Goal: Find specific page/section: Find specific page/section

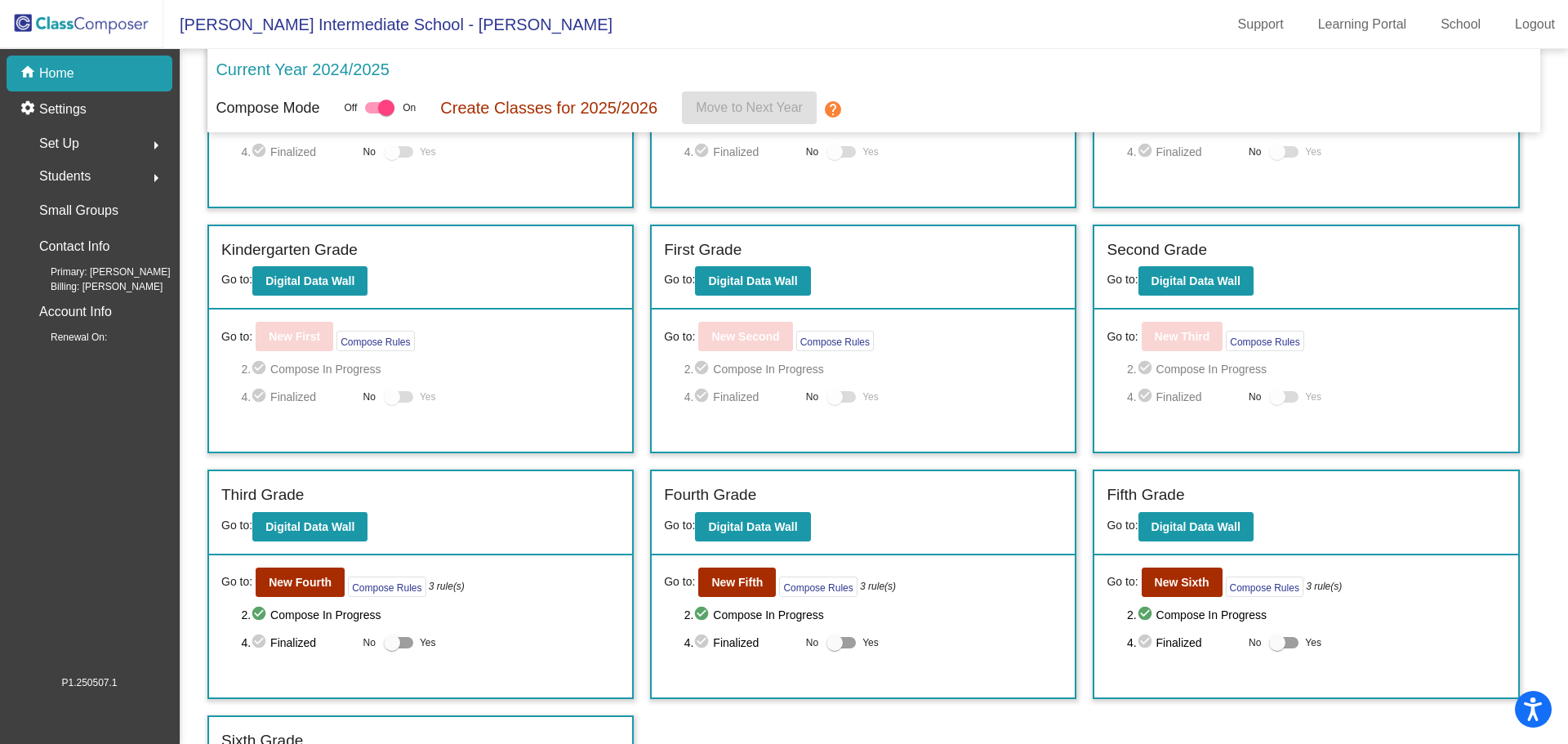
scroll to position [221, 0]
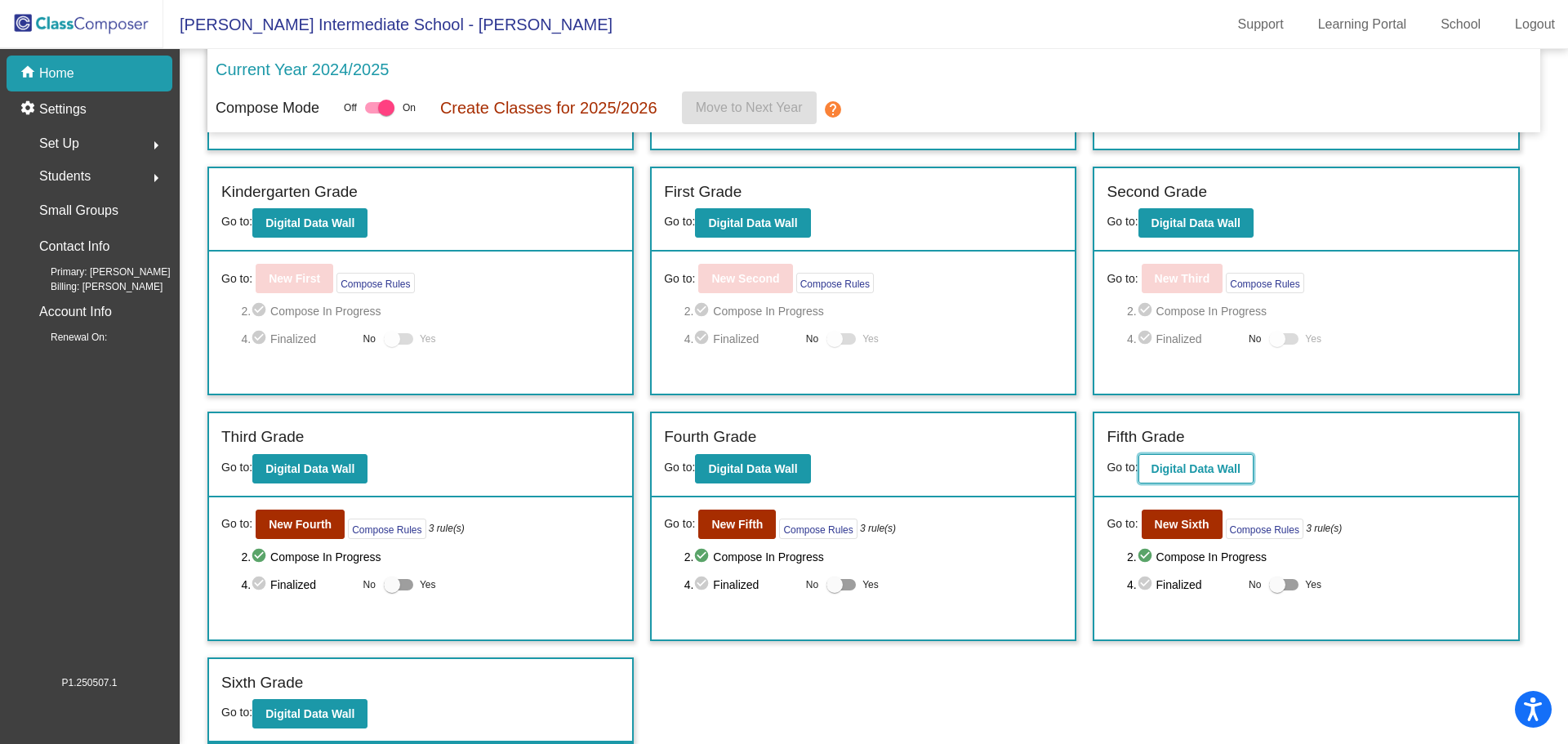
click at [1199, 463] on b "Digital Data Wall" at bounding box center [1196, 468] width 89 height 13
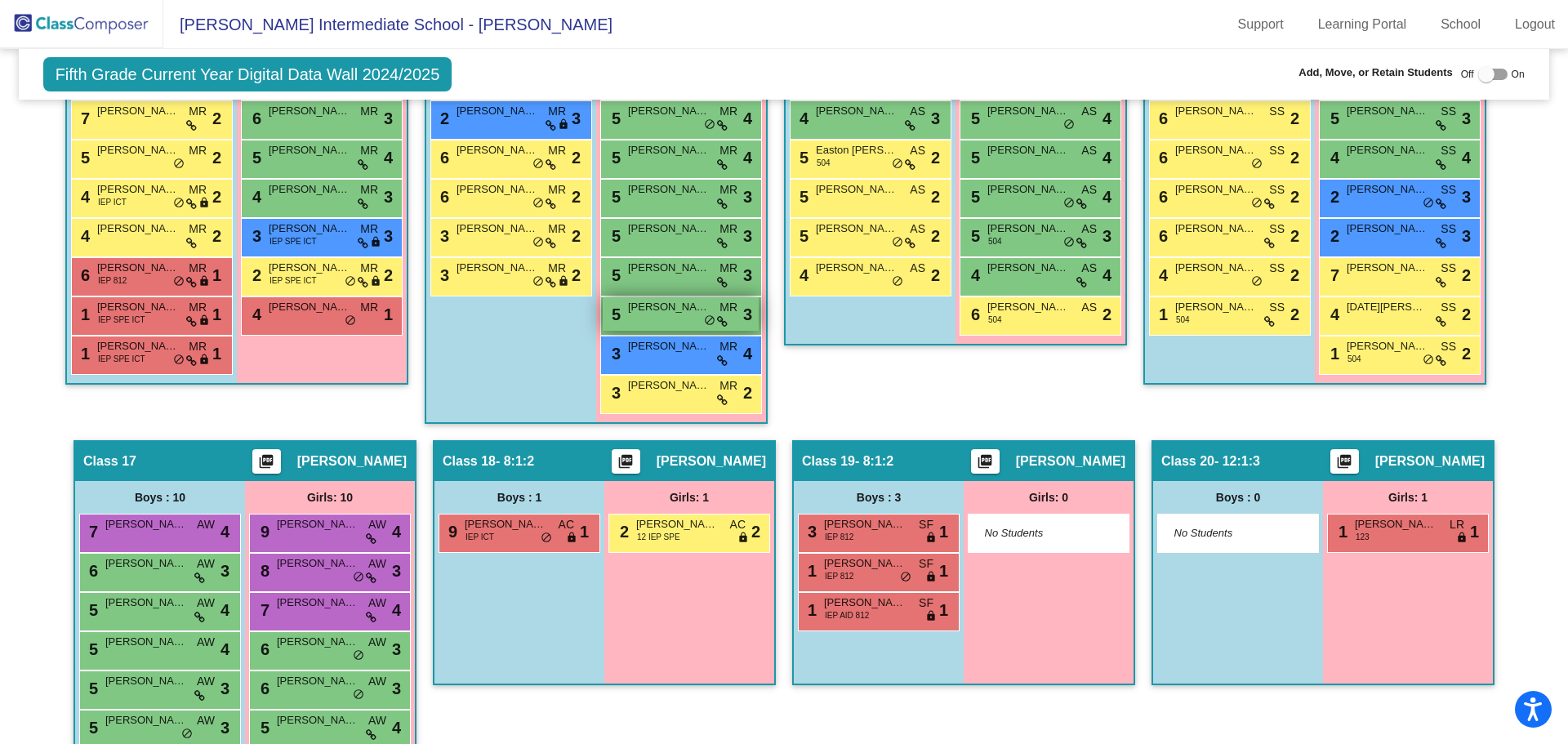
scroll to position [2776, 0]
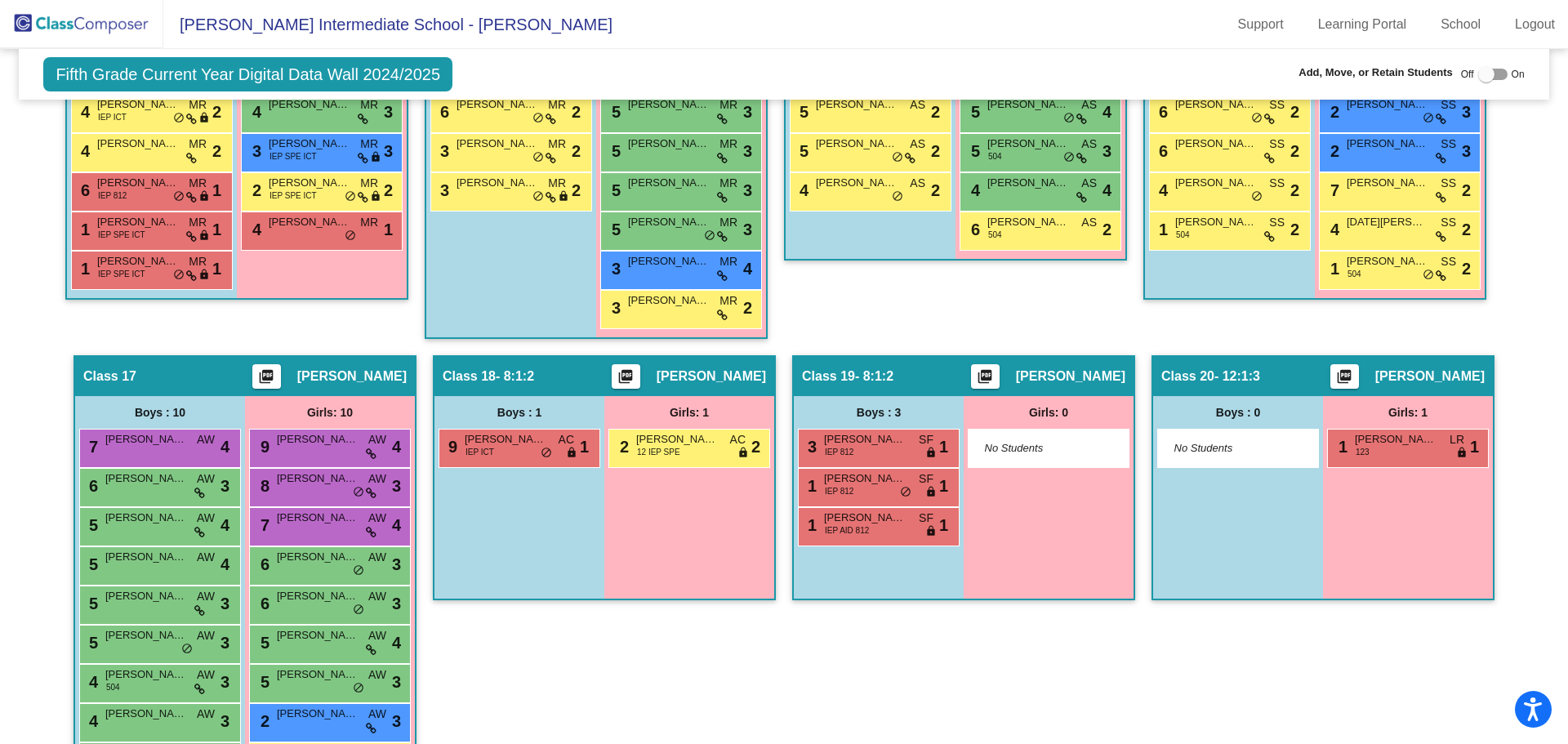
click at [1286, 370] on div "Class 20 - 12:1:3 picture_as_pdf [PERSON_NAME]" at bounding box center [1323, 376] width 340 height 39
click at [1243, 375] on span "- 12:1:3" at bounding box center [1237, 375] width 46 height 16
click at [1243, 375] on span "- 12:1:3" at bounding box center [1237, 375] width 46 height 16
click at [1418, 371] on span "[PERSON_NAME]" at bounding box center [1430, 375] width 110 height 16
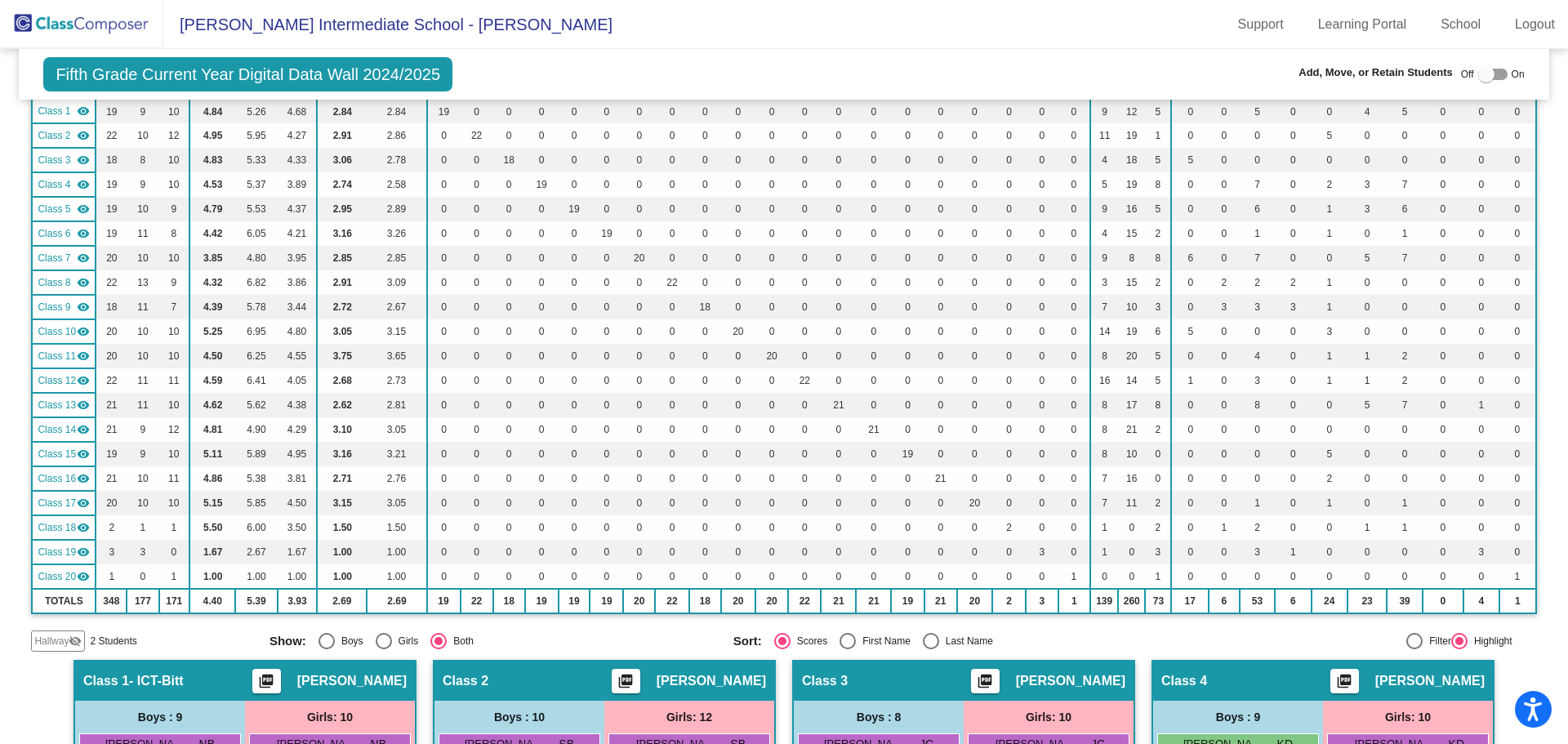
scroll to position [0, 0]
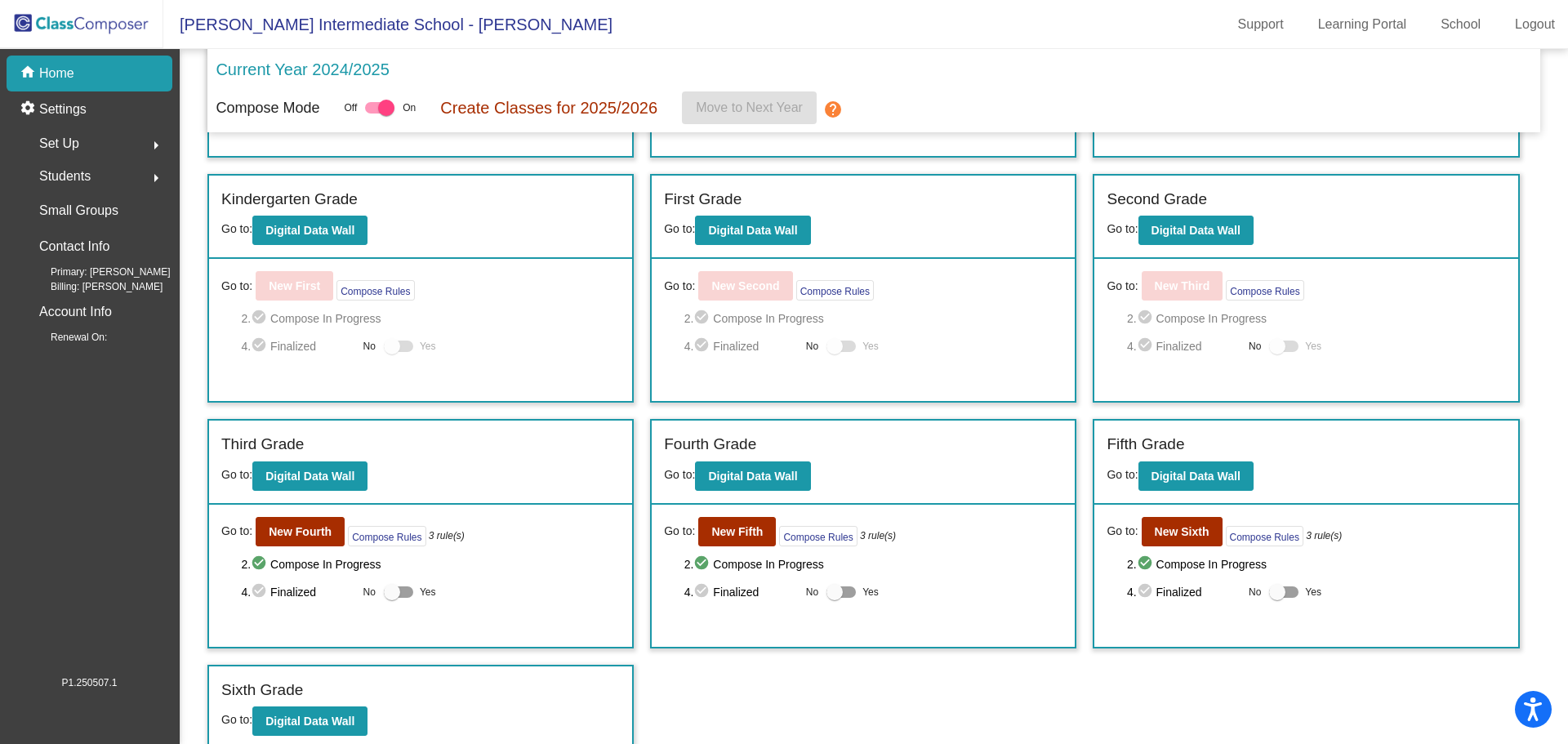
scroll to position [221, 0]
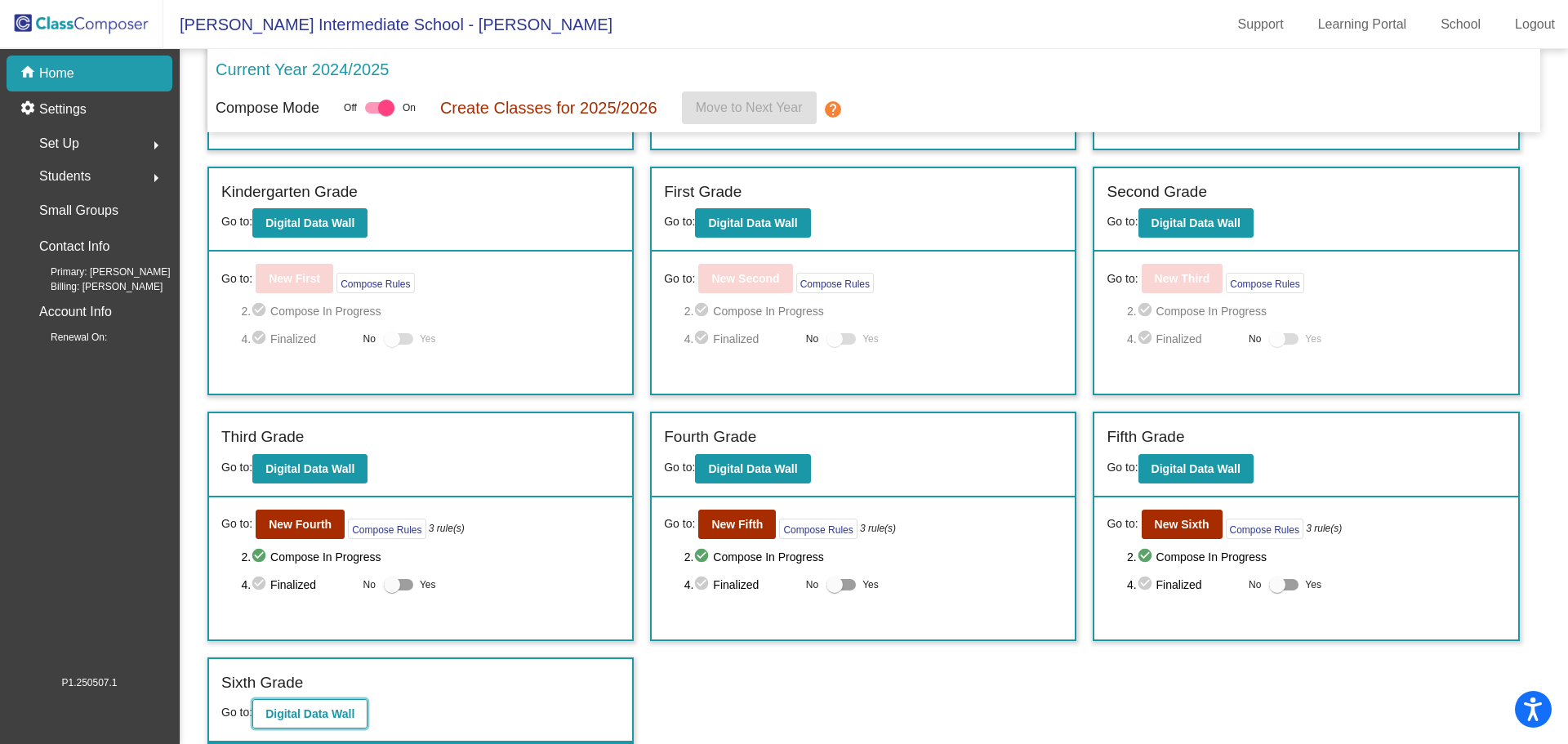
click at [296, 710] on b "Digital Data Wall" at bounding box center [309, 713] width 89 height 13
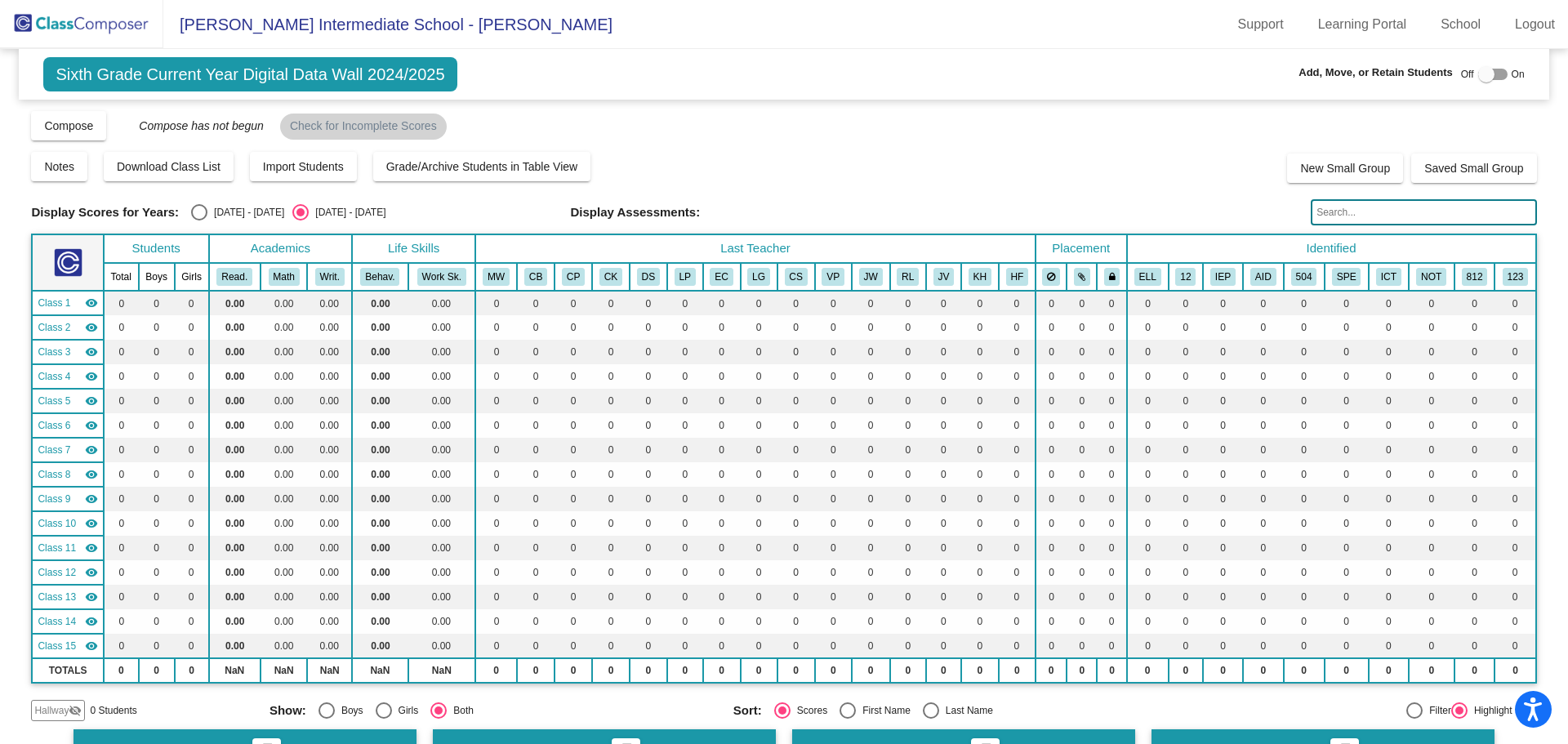
click at [379, 81] on span "Sixth Grade Current Year Digital Data Wall 2024/2025" at bounding box center [250, 74] width 413 height 34
click at [400, 77] on span "Sixth Grade Current Year Digital Data Wall 2024/2025" at bounding box center [250, 74] width 413 height 34
click at [284, 23] on span "[PERSON_NAME] Intermediate School - [PERSON_NAME]" at bounding box center [388, 24] width 450 height 26
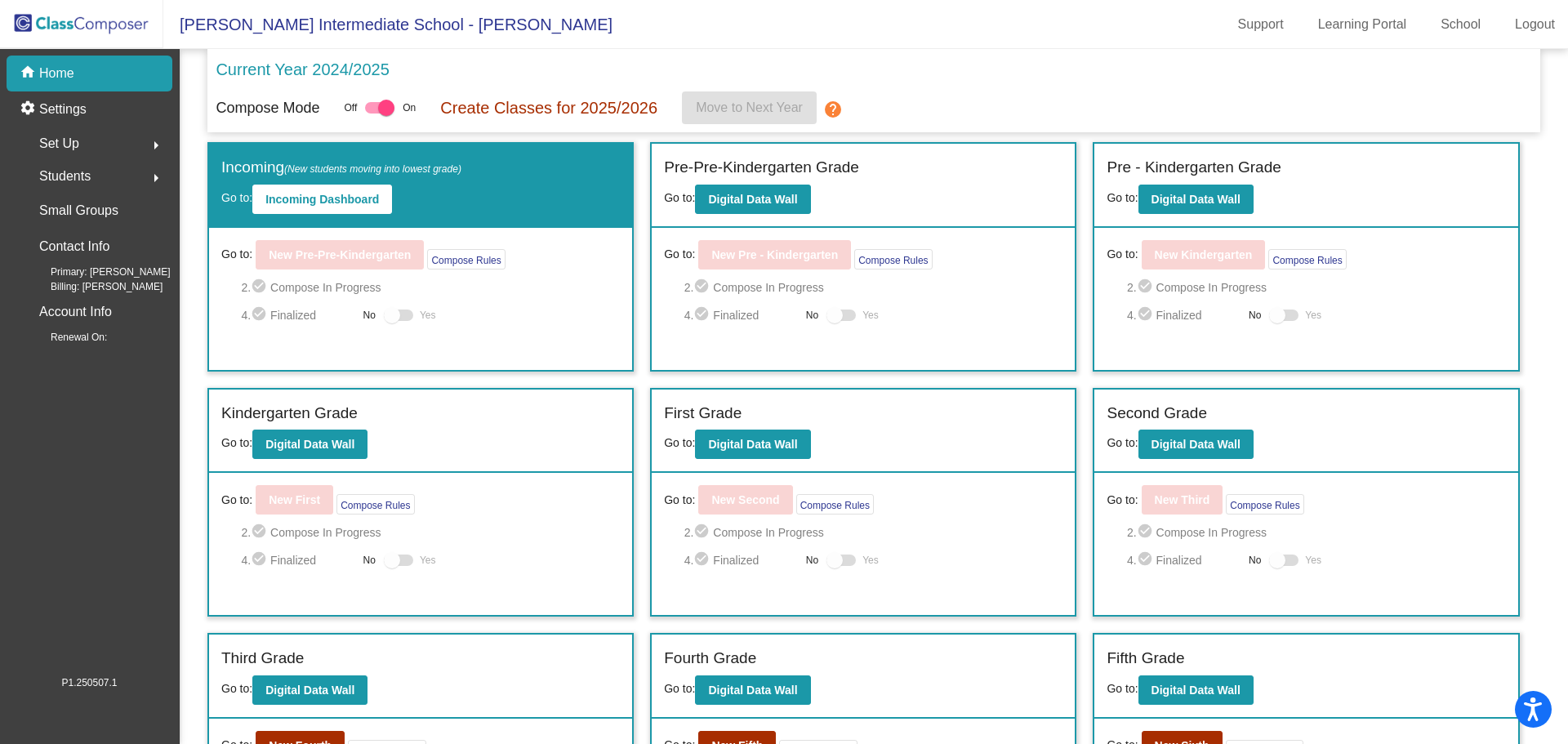
click at [470, 108] on p "Create Classes for 2025/2026" at bounding box center [549, 107] width 218 height 25
click at [627, 108] on p "Create Classes for 2025/2026" at bounding box center [549, 107] width 218 height 25
click at [627, 106] on p "Create Classes for 2025/2026" at bounding box center [549, 107] width 218 height 25
click at [157, 178] on mat-icon "arrow_right" at bounding box center [156, 178] width 20 height 20
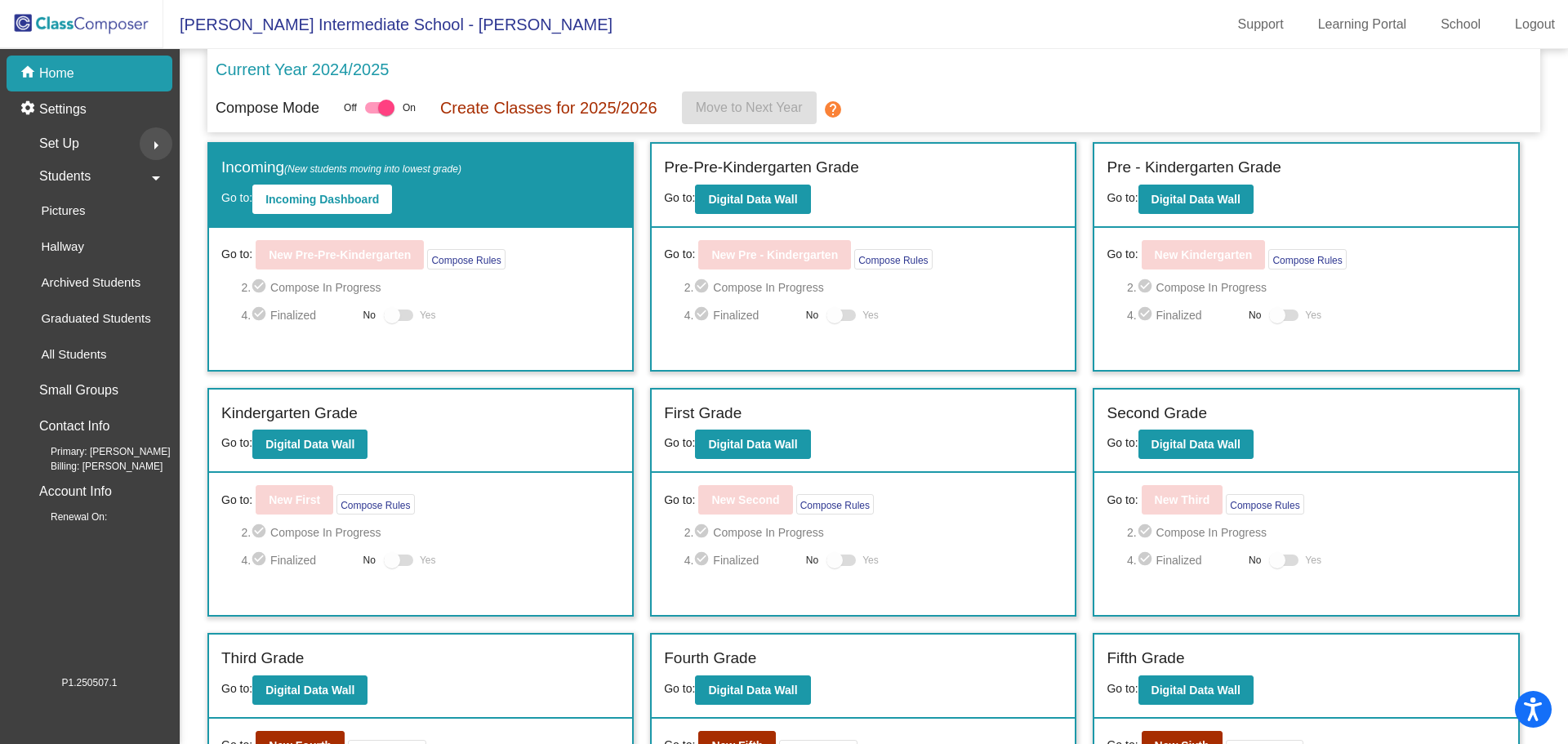
click at [146, 144] on mat-icon "arrow_right" at bounding box center [156, 145] width 20 height 20
click at [116, 389] on p "Small Groups" at bounding box center [78, 390] width 79 height 23
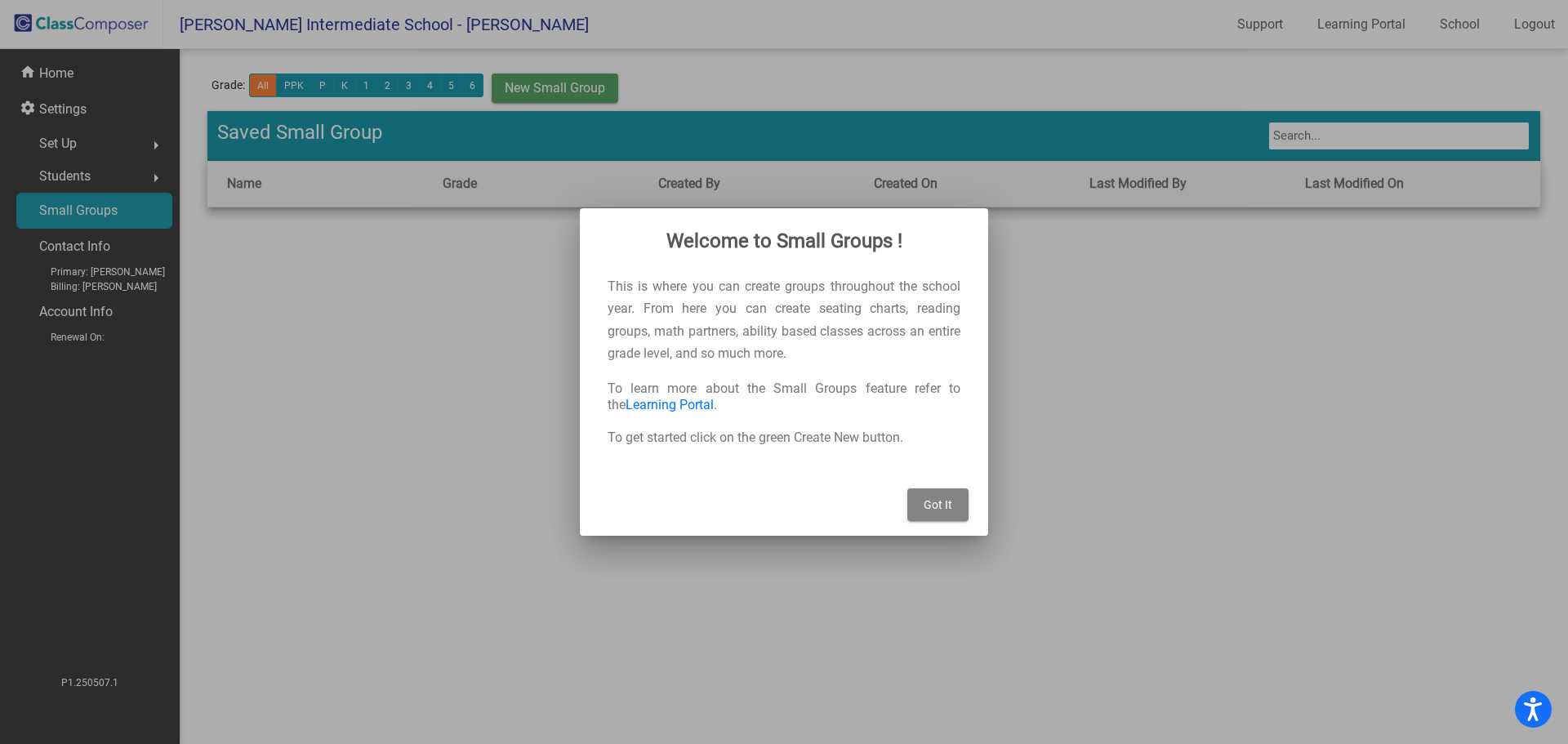
click at [944, 499] on span "Got It" at bounding box center [938, 504] width 29 height 13
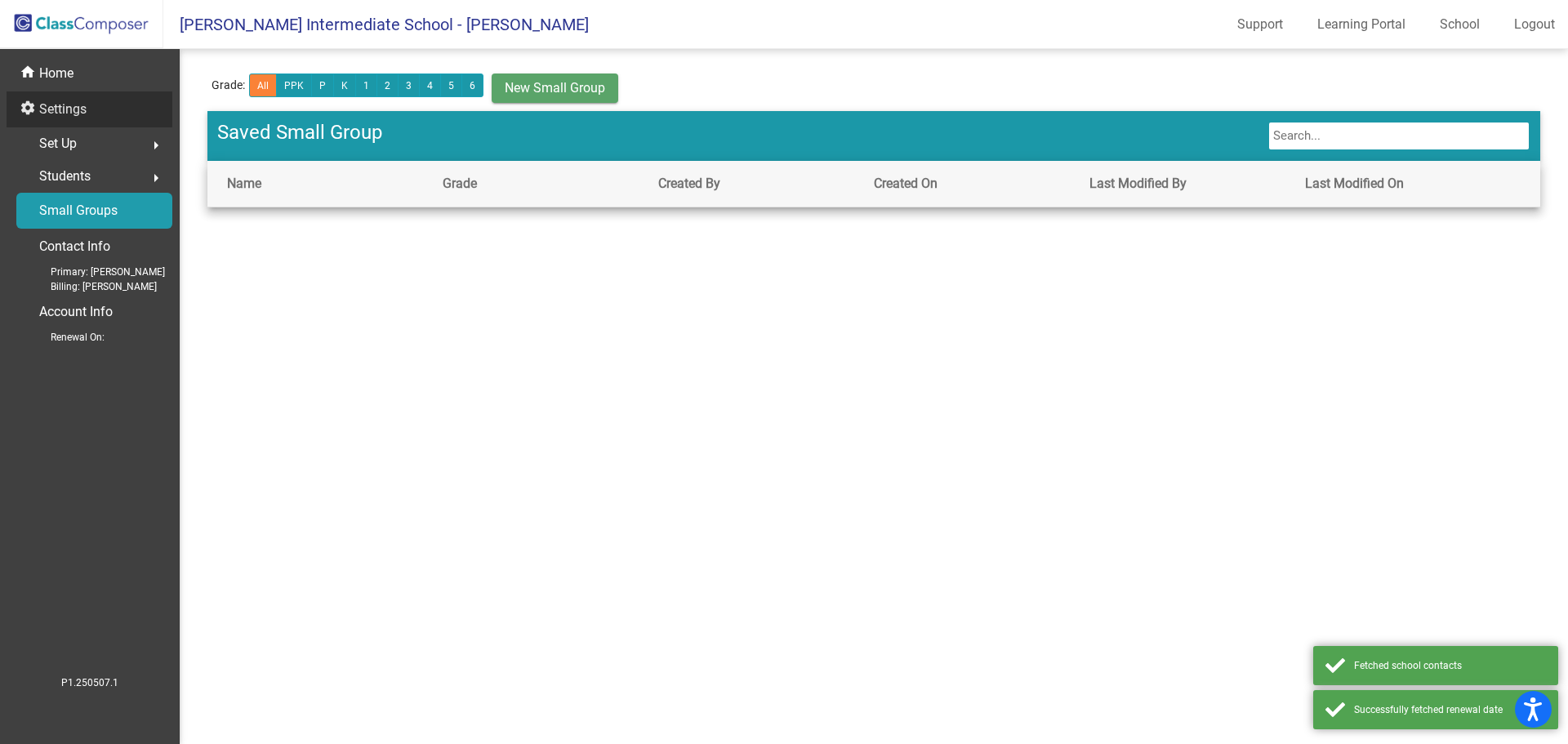
click at [90, 110] on div "settings Settings" at bounding box center [89, 110] width 166 height 36
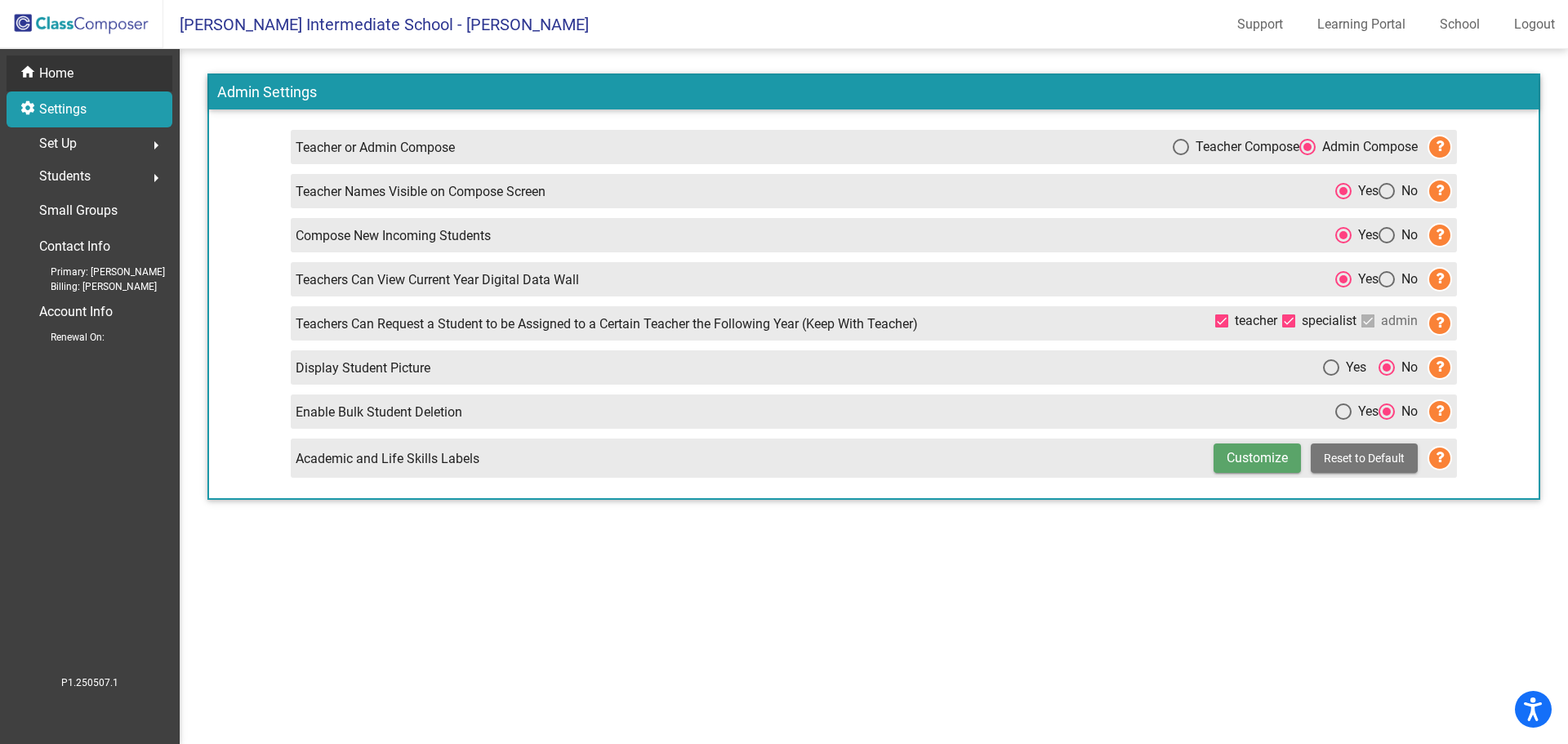
click at [75, 70] on div "home Home" at bounding box center [89, 73] width 166 height 36
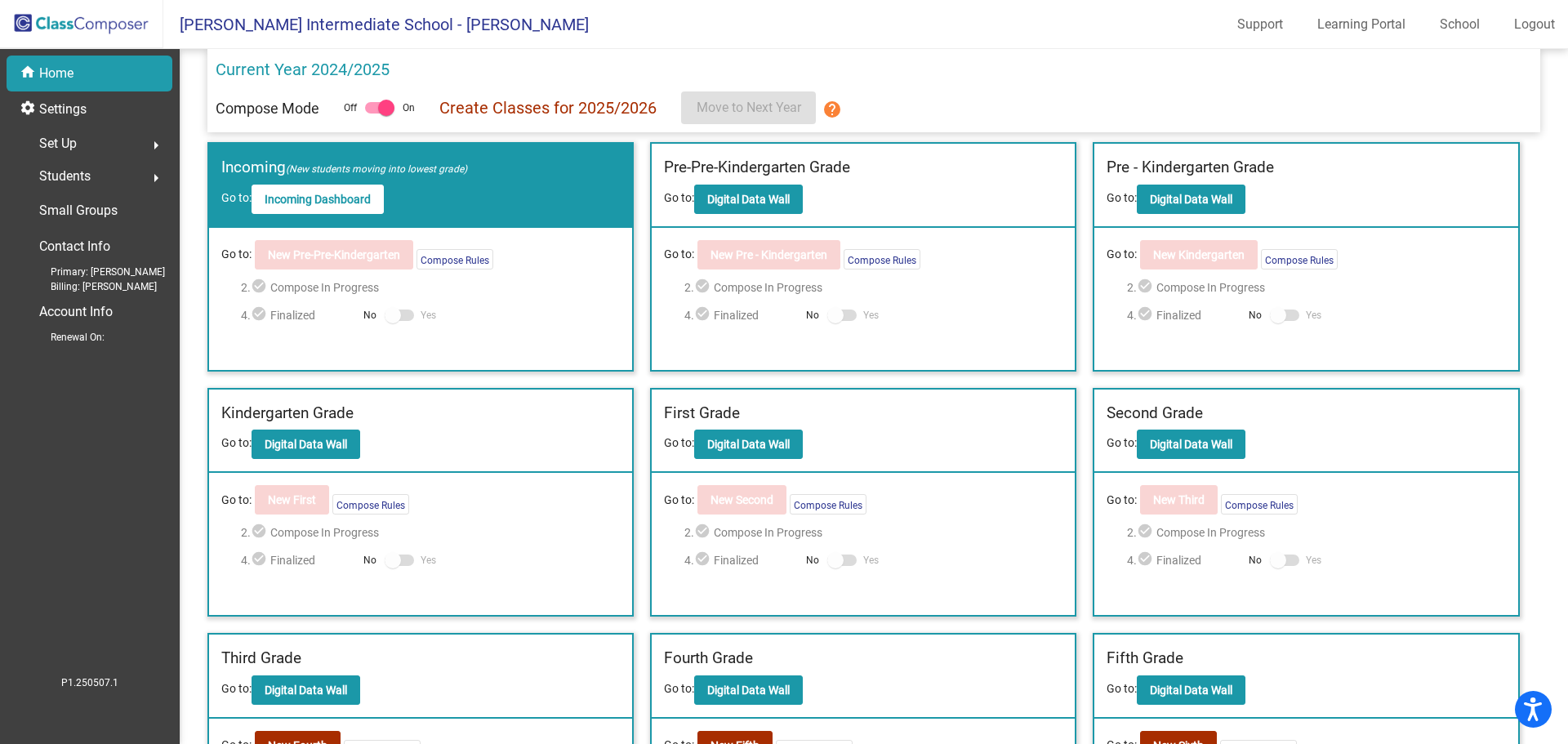
click at [362, 110] on div "Off On" at bounding box center [380, 107] width 71 height 20
drag, startPoint x: 384, startPoint y: 110, endPoint x: 366, endPoint y: 113, distance: 18.2
click at [366, 113] on label at bounding box center [380, 107] width 30 height 20
click at [401, 108] on div "Off On" at bounding box center [380, 107] width 71 height 20
click at [456, 104] on p "Create Classes for 2025/2026" at bounding box center [548, 107] width 218 height 25
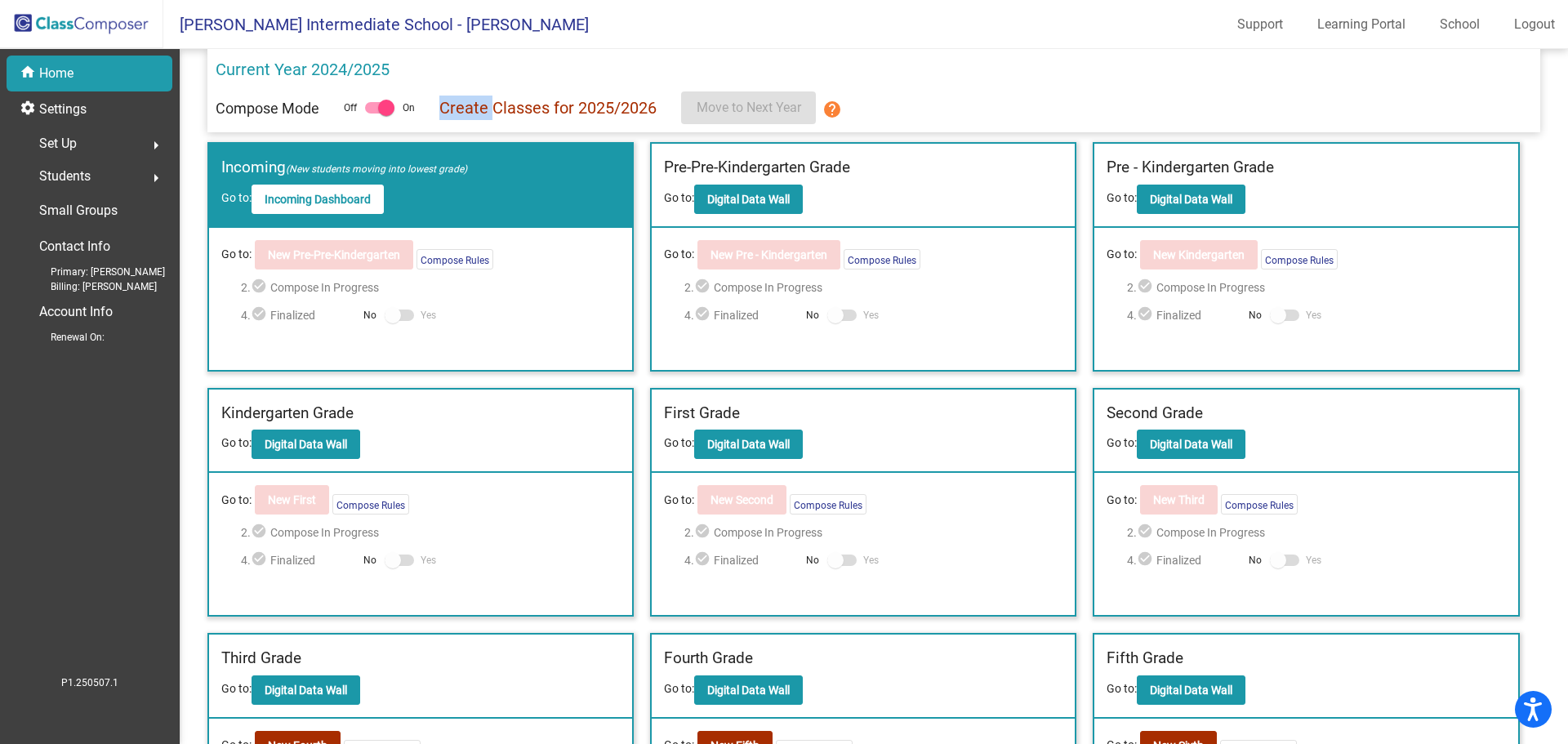
click at [456, 104] on p "Create Classes for 2025/2026" at bounding box center [548, 107] width 218 height 25
click at [456, 103] on p "Create Classes for 2025/2026" at bounding box center [548, 107] width 218 height 25
click at [1458, 29] on link "School" at bounding box center [1460, 24] width 66 height 26
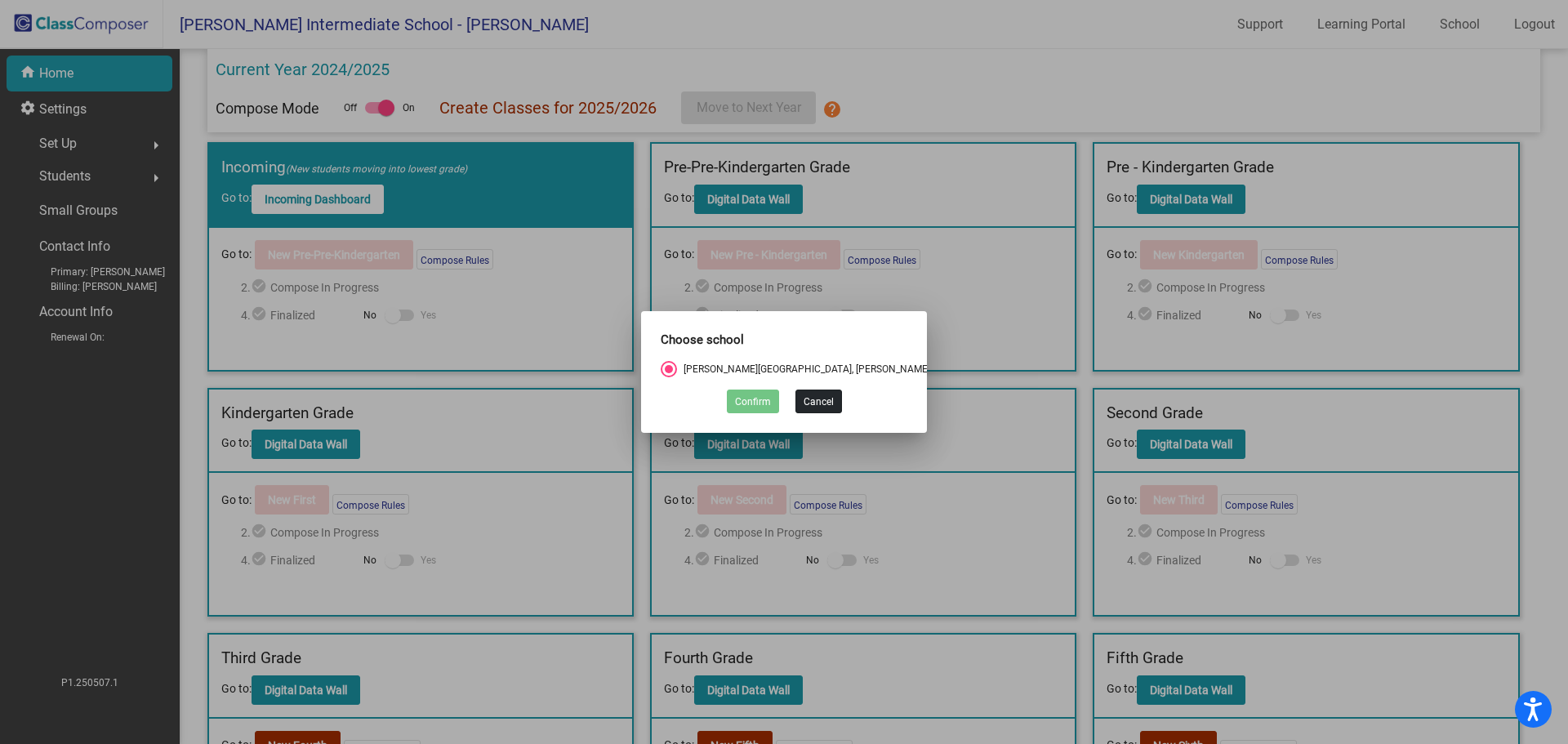
click at [824, 398] on button "Cancel" at bounding box center [818, 401] width 47 height 24
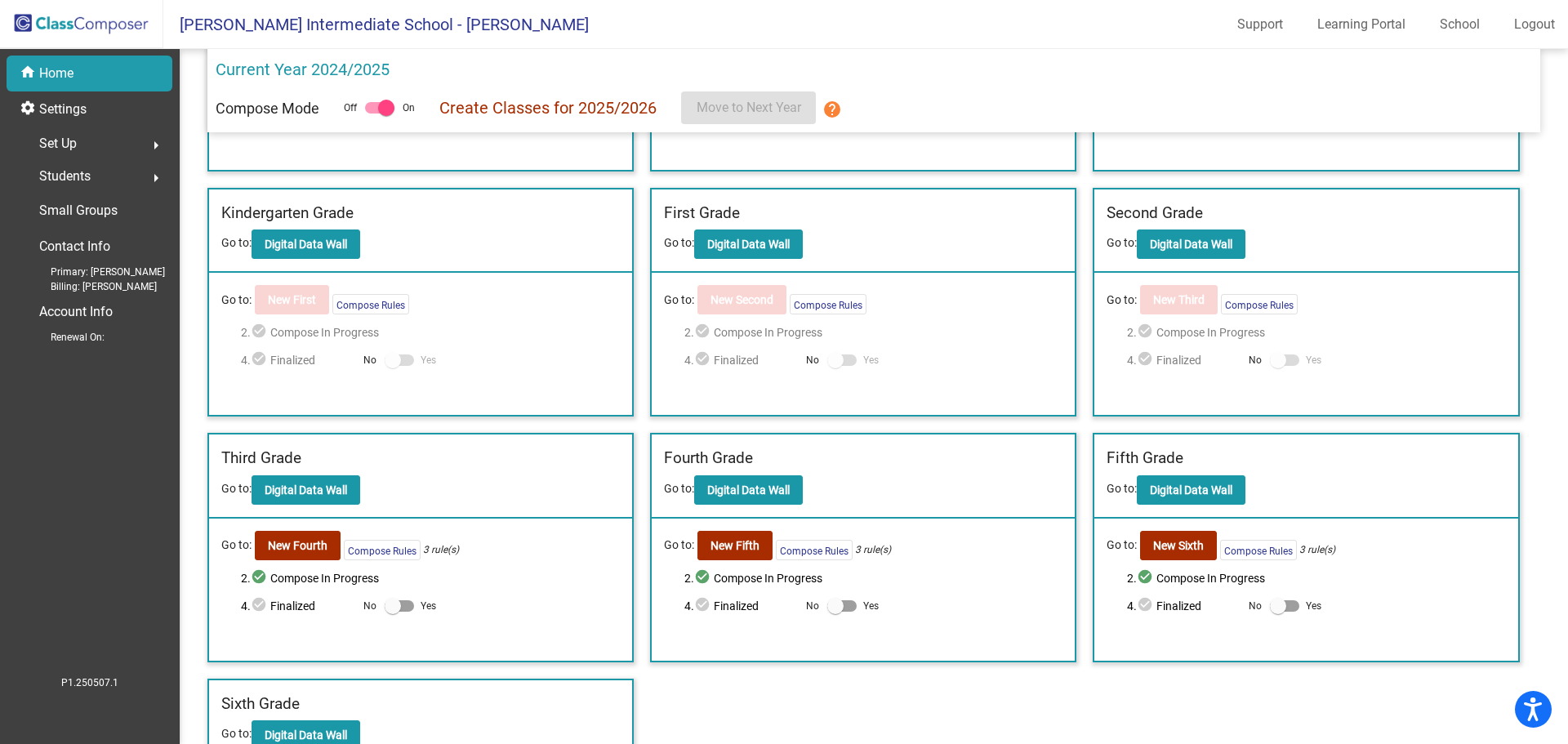
scroll to position [222, 0]
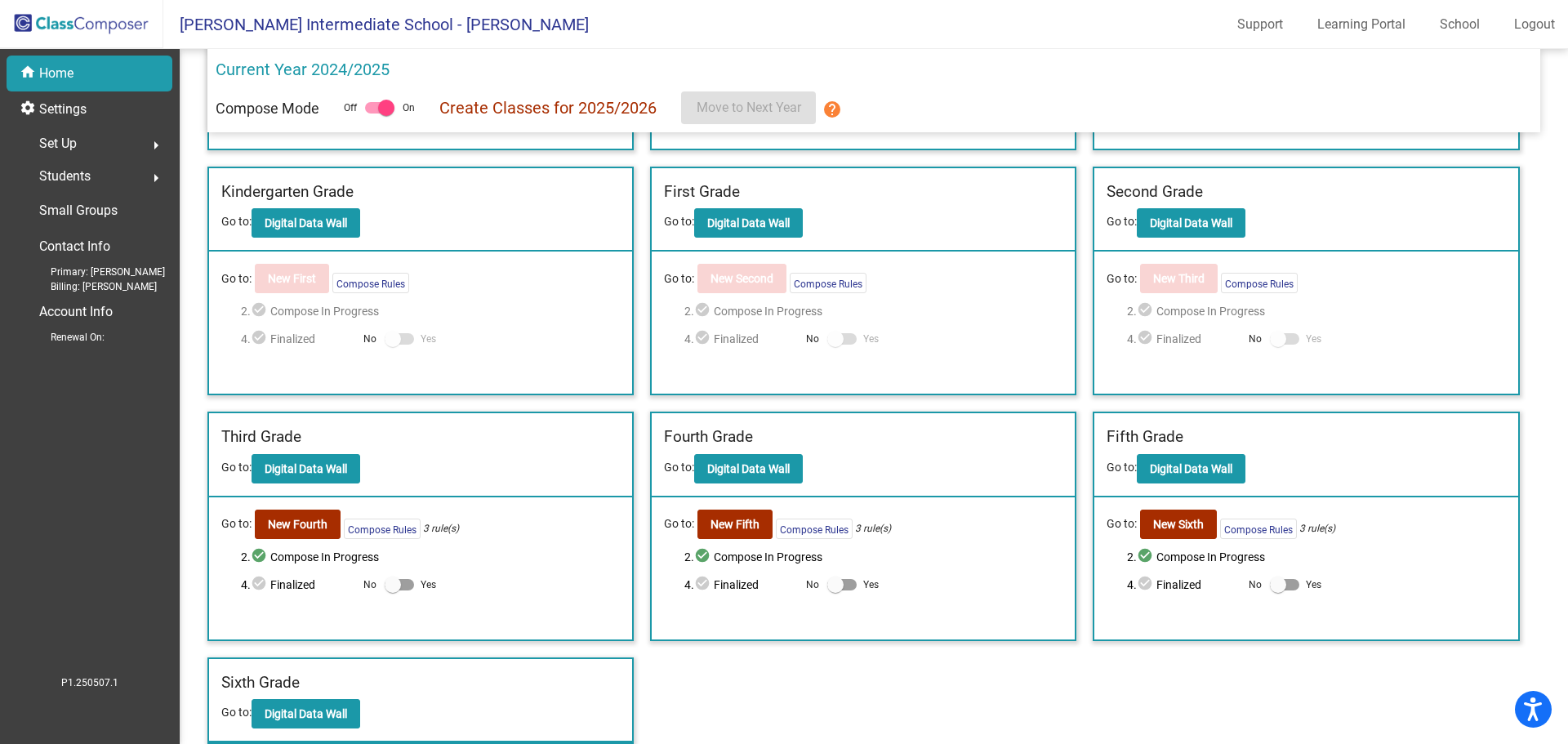
click at [718, 674] on div "Incoming (New students moving into lowest grade) Go to: Incoming Dashboard Go t…" at bounding box center [874, 332] width 1333 height 823
click at [1177, 530] on b "New Sixth" at bounding box center [1179, 523] width 51 height 13
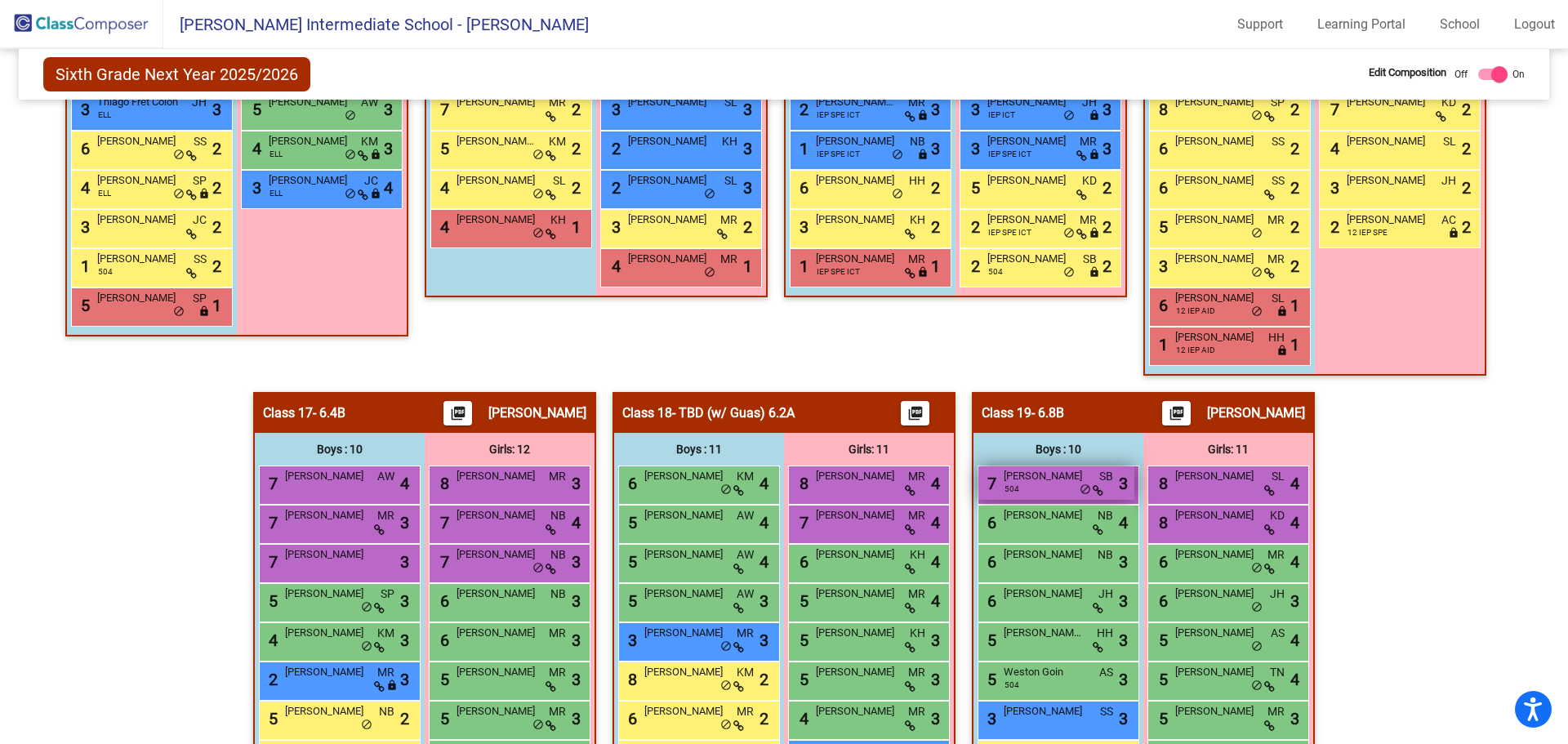
scroll to position [2694, 0]
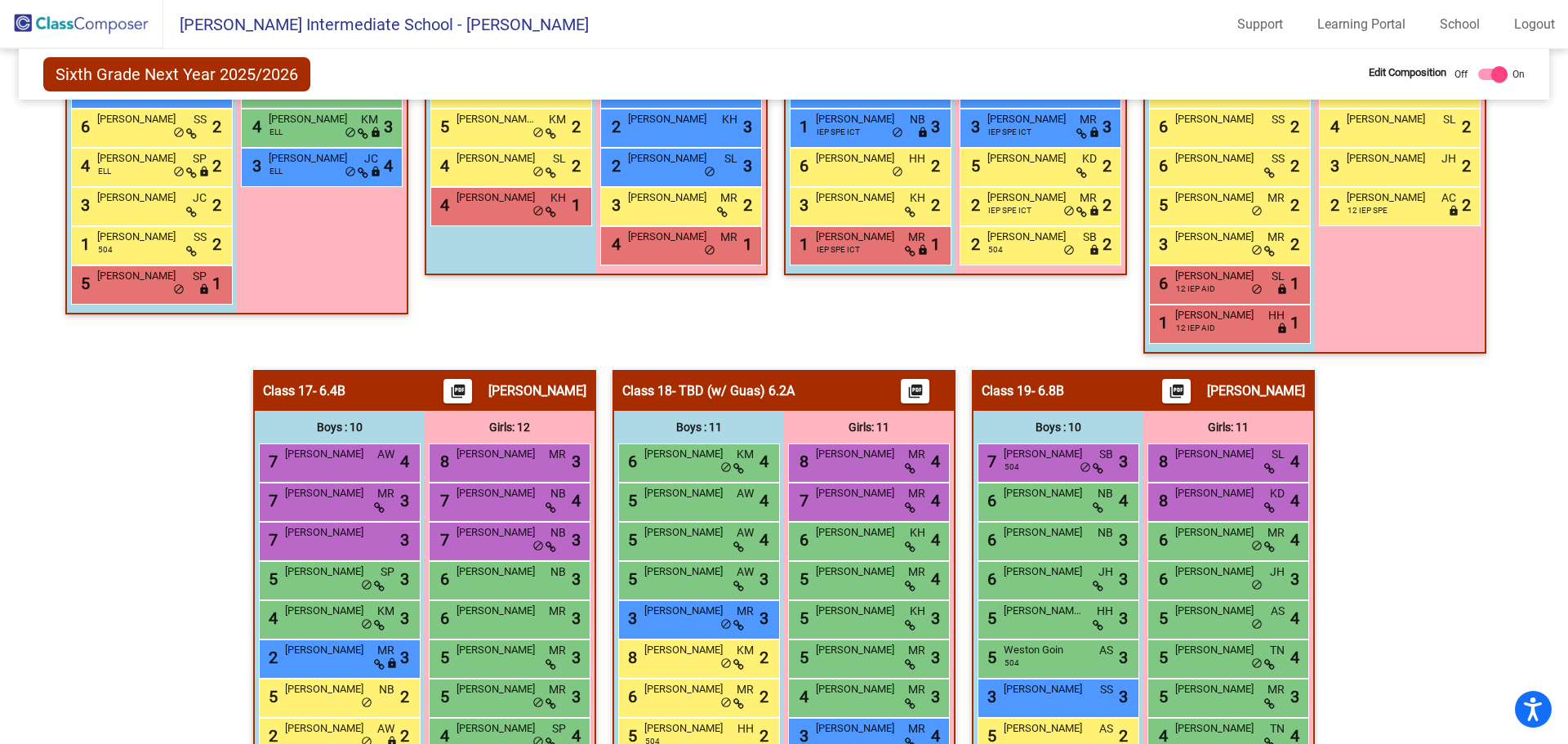
click at [717, 389] on span "- TBD (w/ Guas) 6.2A" at bounding box center [733, 391] width 122 height 16
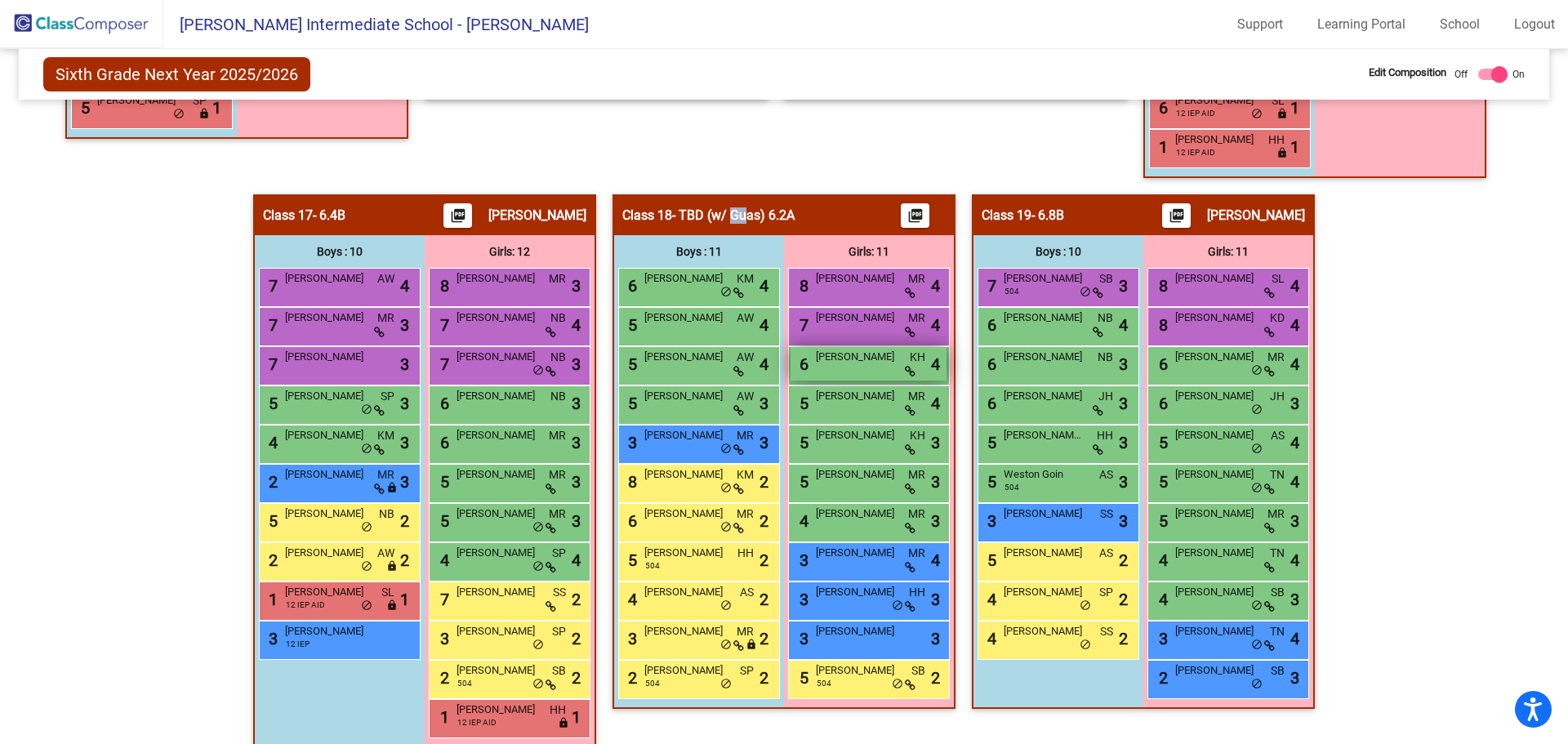
scroll to position [2889, 0]
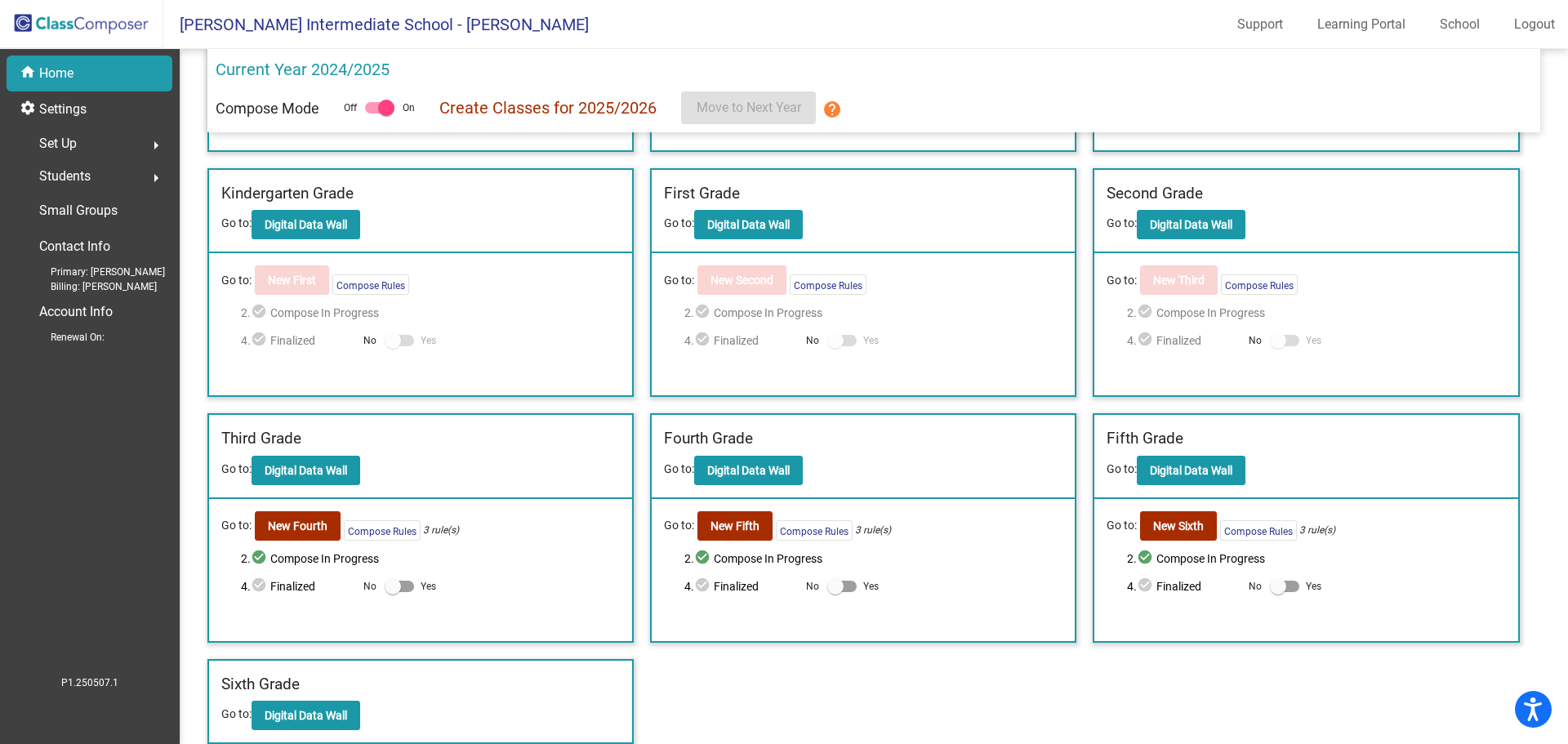
scroll to position [222, 0]
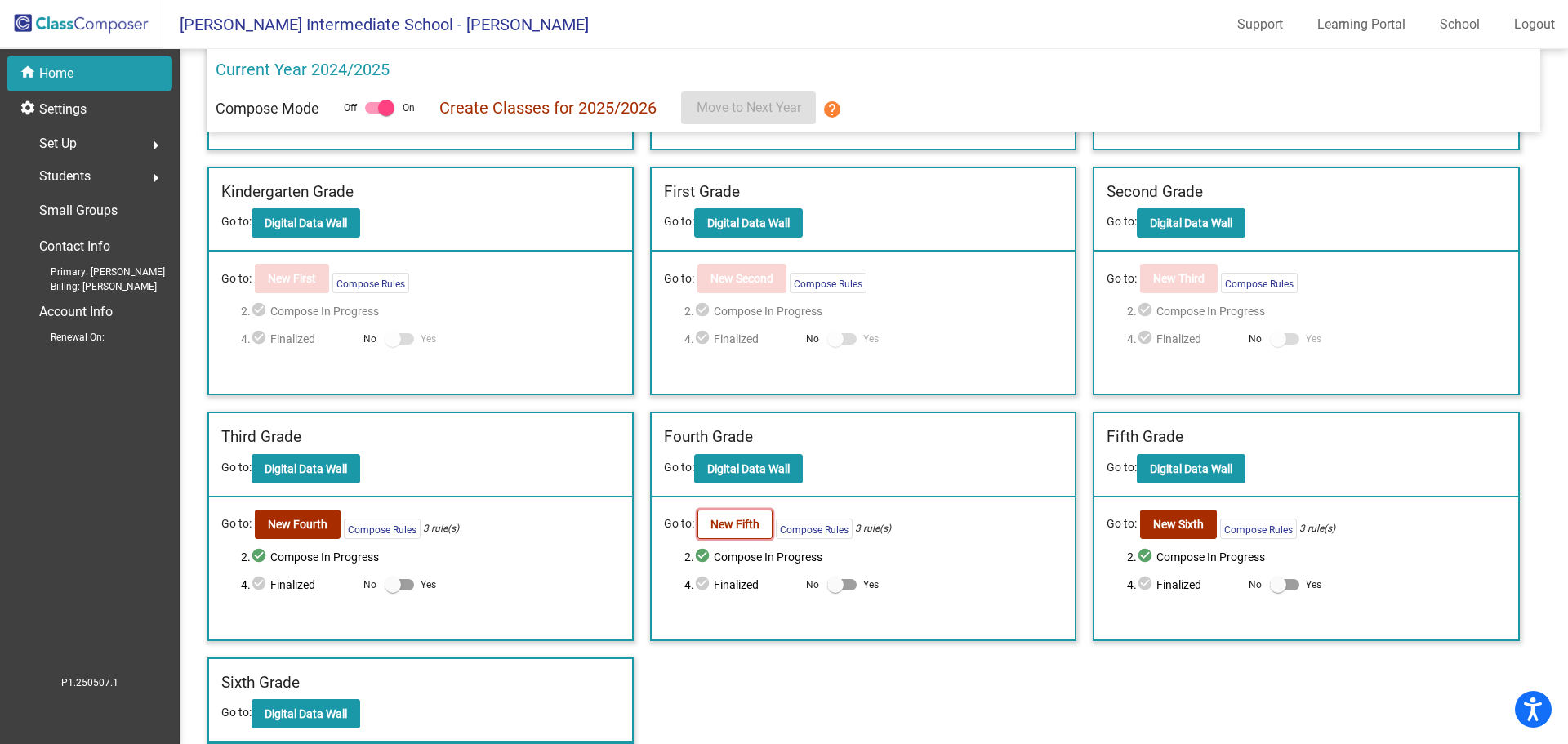
click at [716, 521] on b "New Fifth" at bounding box center [735, 523] width 49 height 13
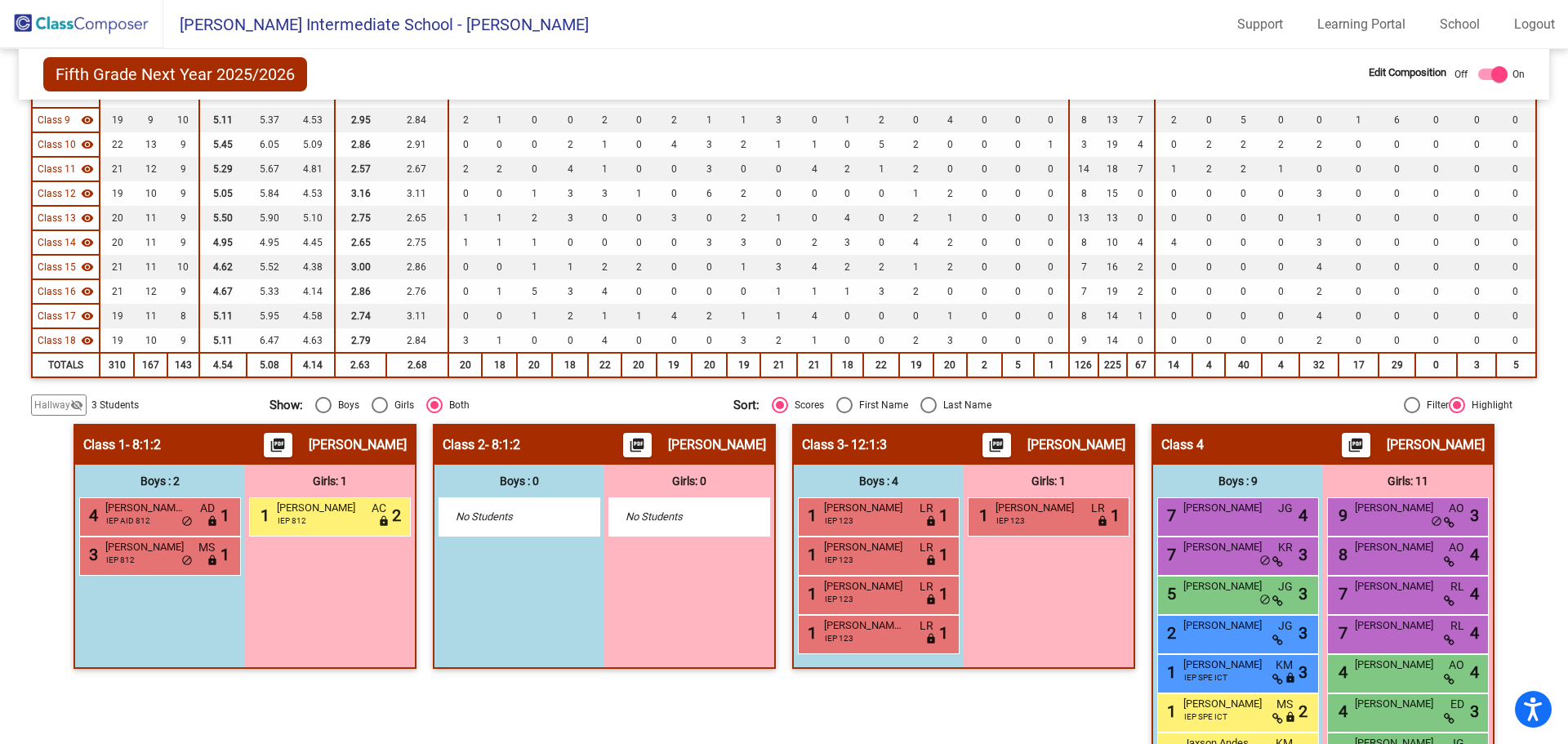
scroll to position [490, 0]
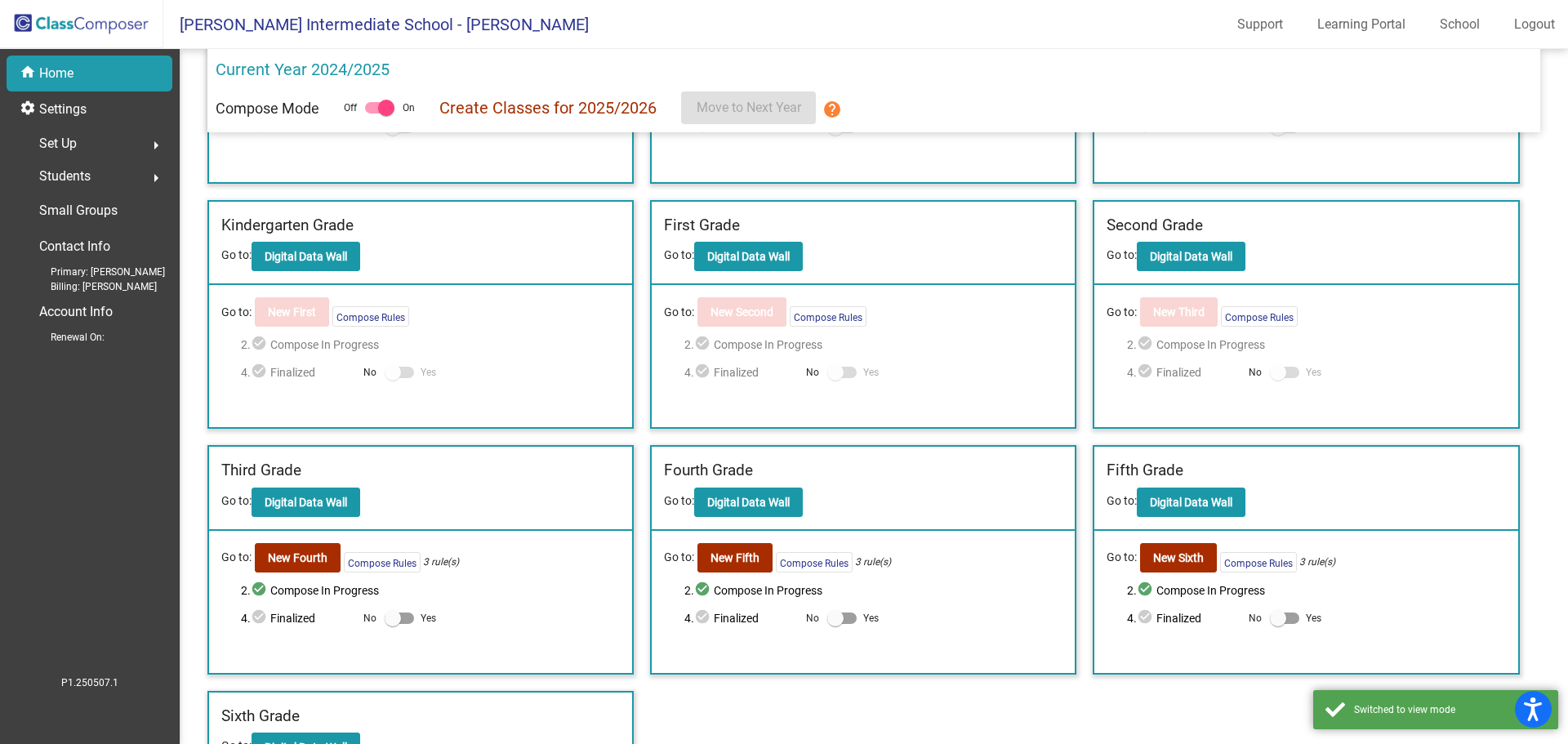
scroll to position [222, 0]
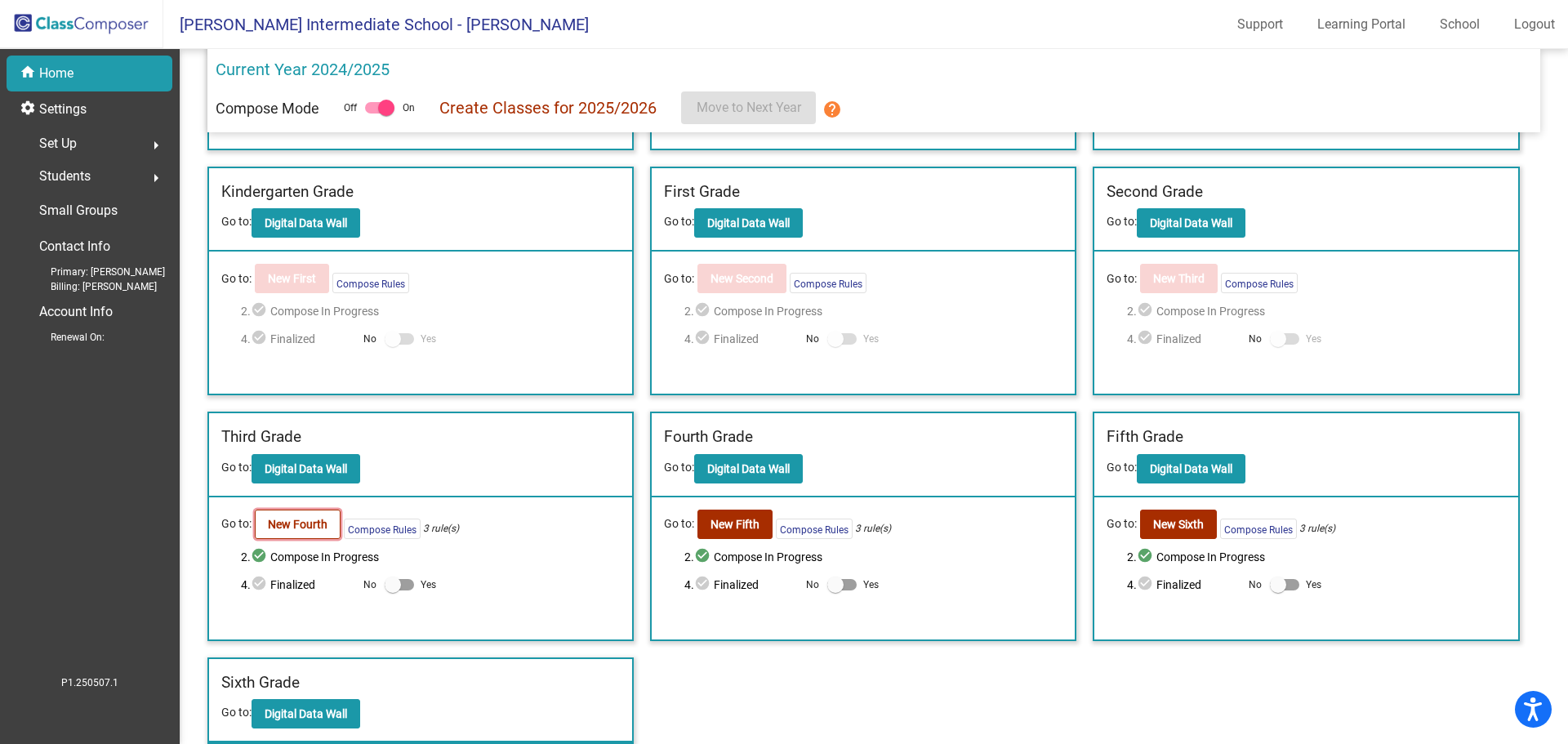
click at [313, 525] on b "New Fourth" at bounding box center [297, 523] width 59 height 13
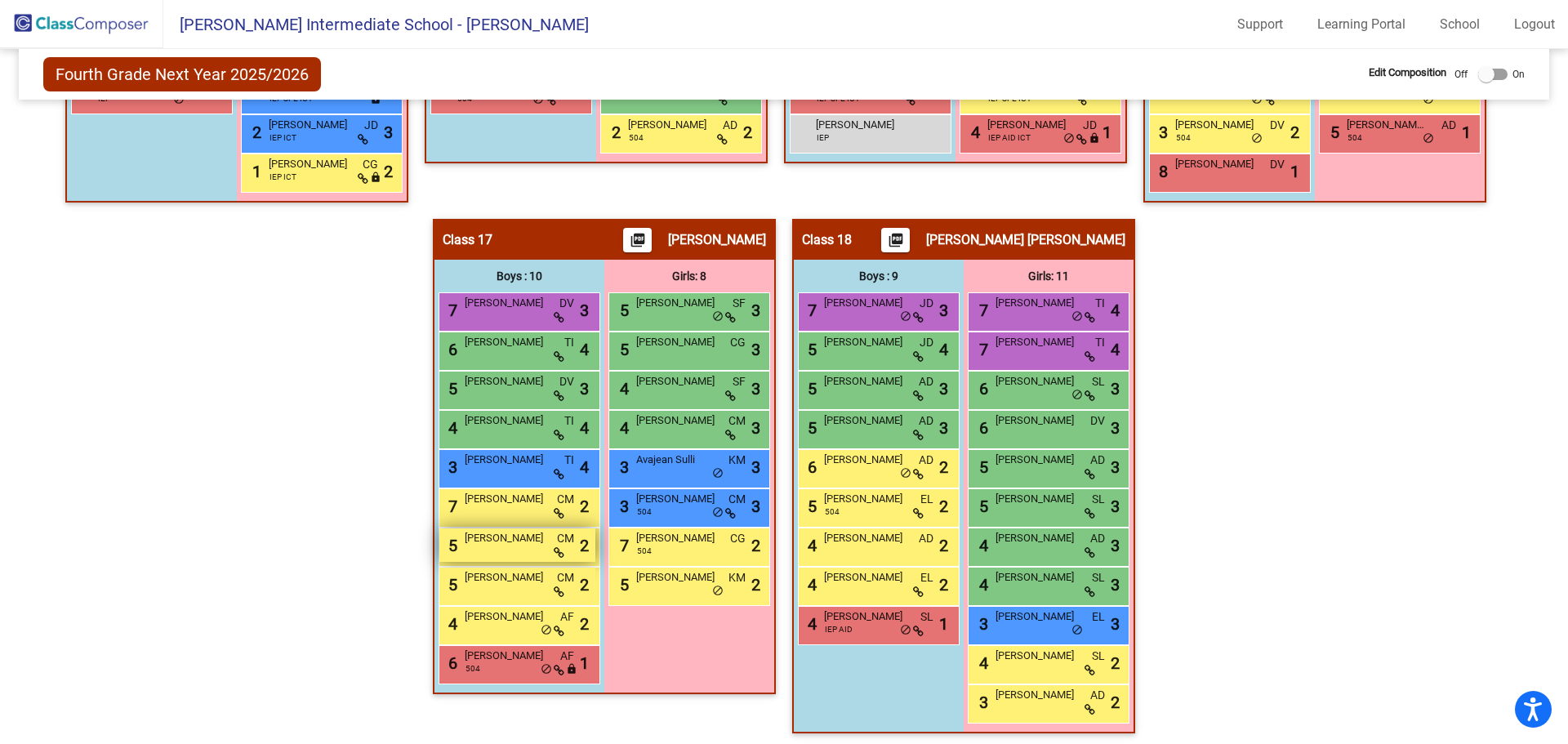
scroll to position [2708, 0]
